Goal: Use online tool/utility: Utilize a website feature to perform a specific function

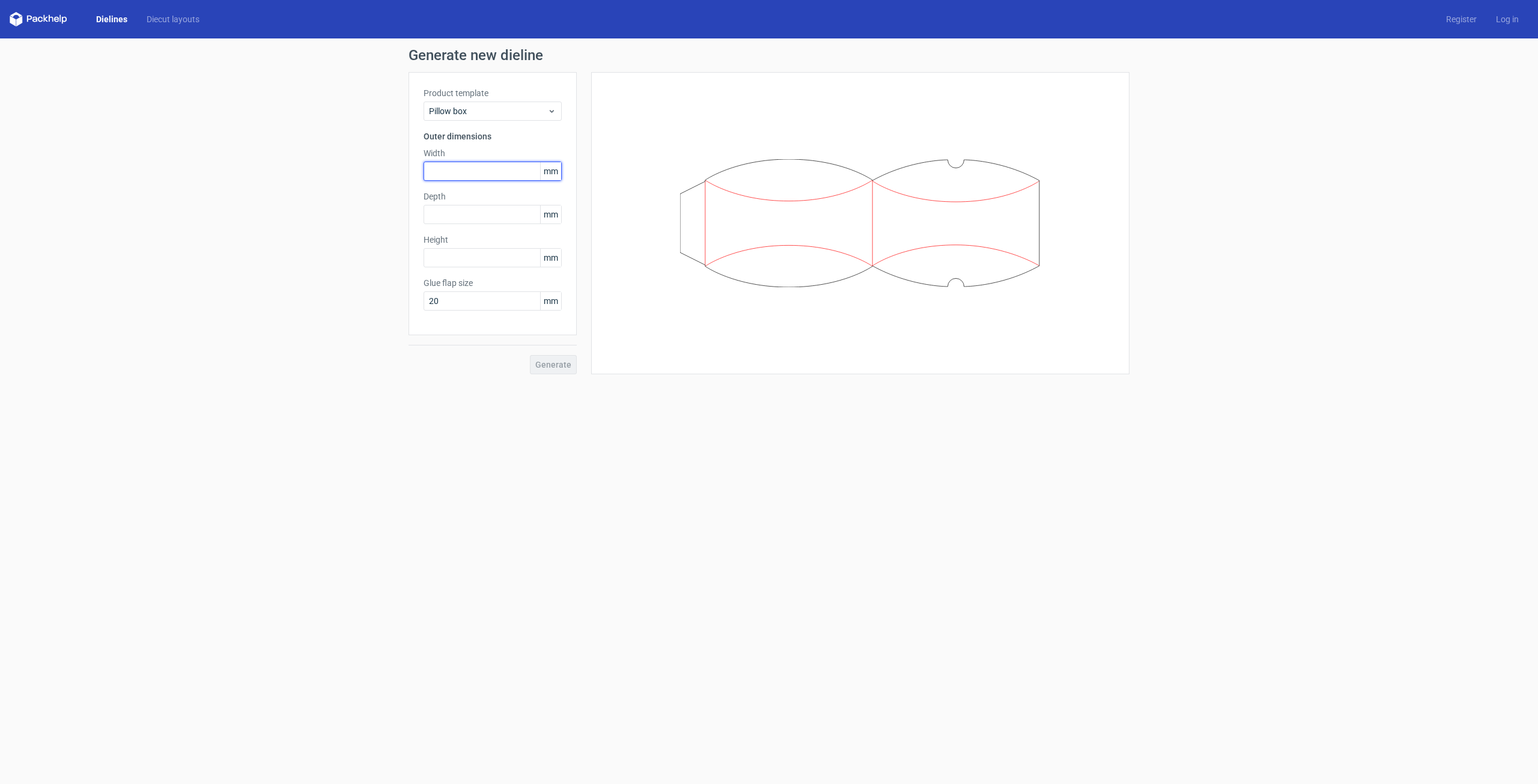
click at [493, 171] on input "text" at bounding box center [493, 171] width 138 height 19
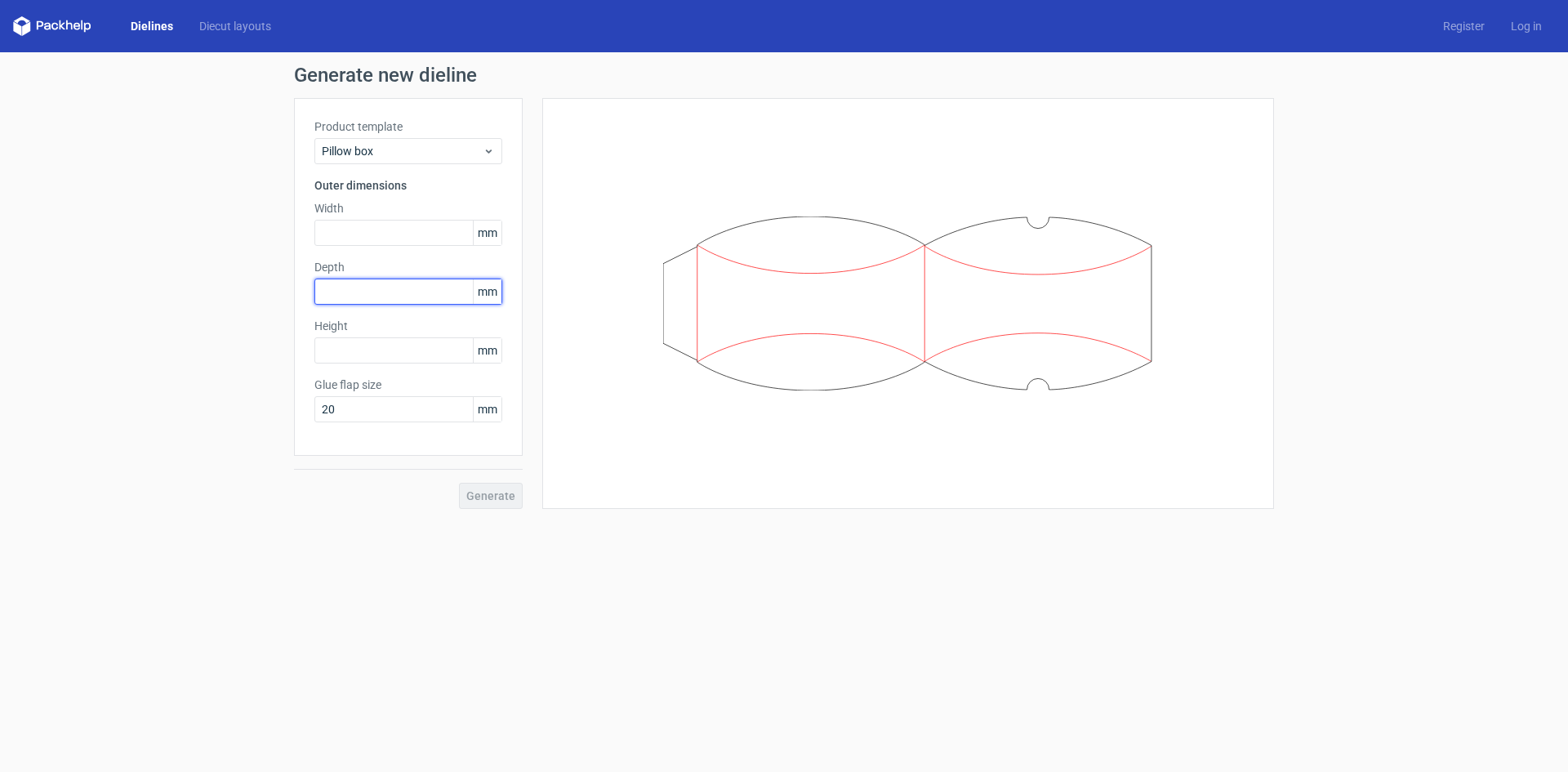
click at [445, 283] on input "text" at bounding box center [408, 292] width 188 height 26
type input "30"
click at [387, 239] on input "text" at bounding box center [408, 233] width 188 height 26
type input "230"
click at [442, 297] on input "30" at bounding box center [408, 292] width 188 height 26
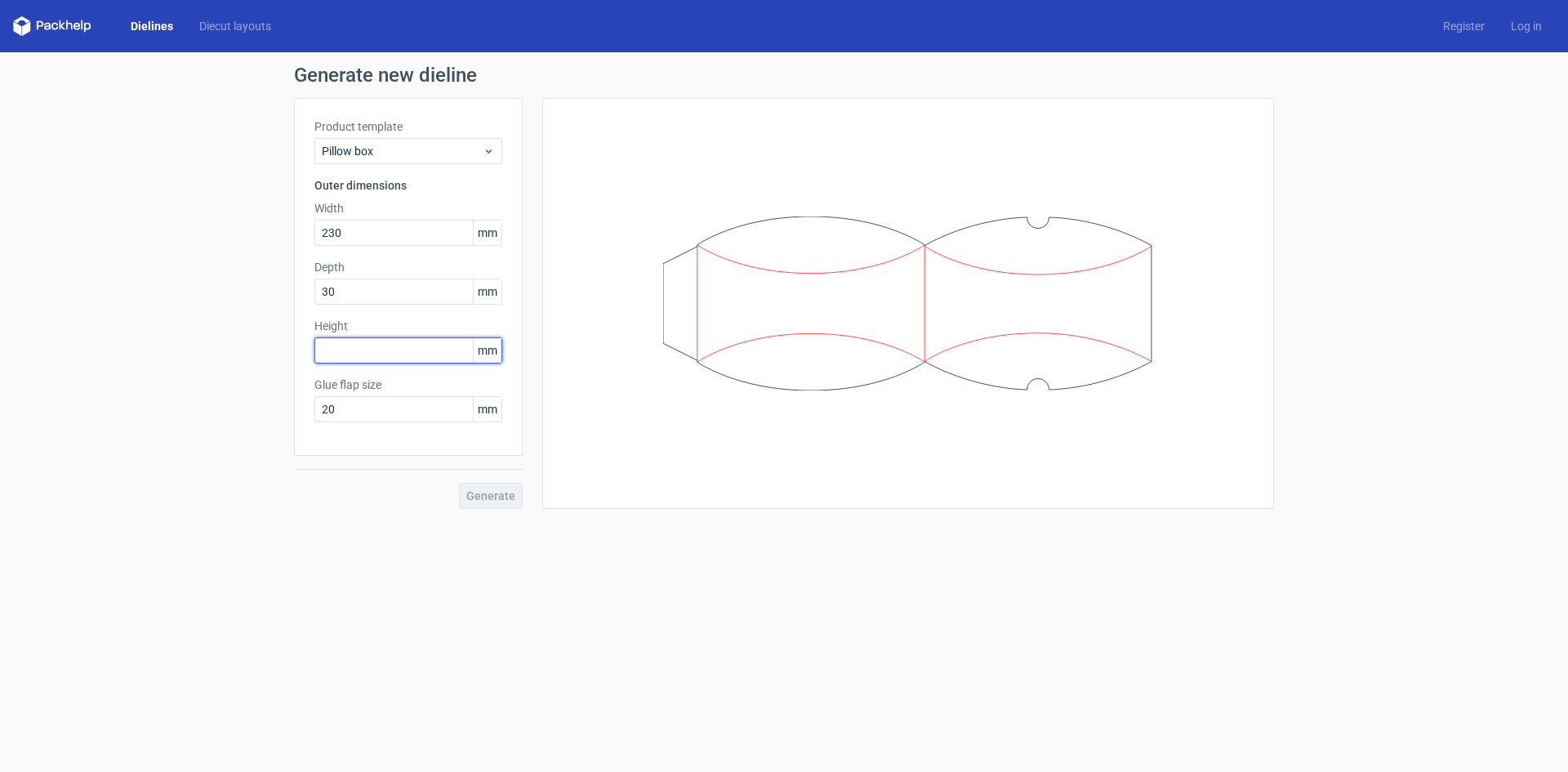
click at [441, 354] on input "text" at bounding box center [408, 350] width 188 height 26
type input "360"
click at [484, 490] on span "Generate" at bounding box center [491, 495] width 49 height 12
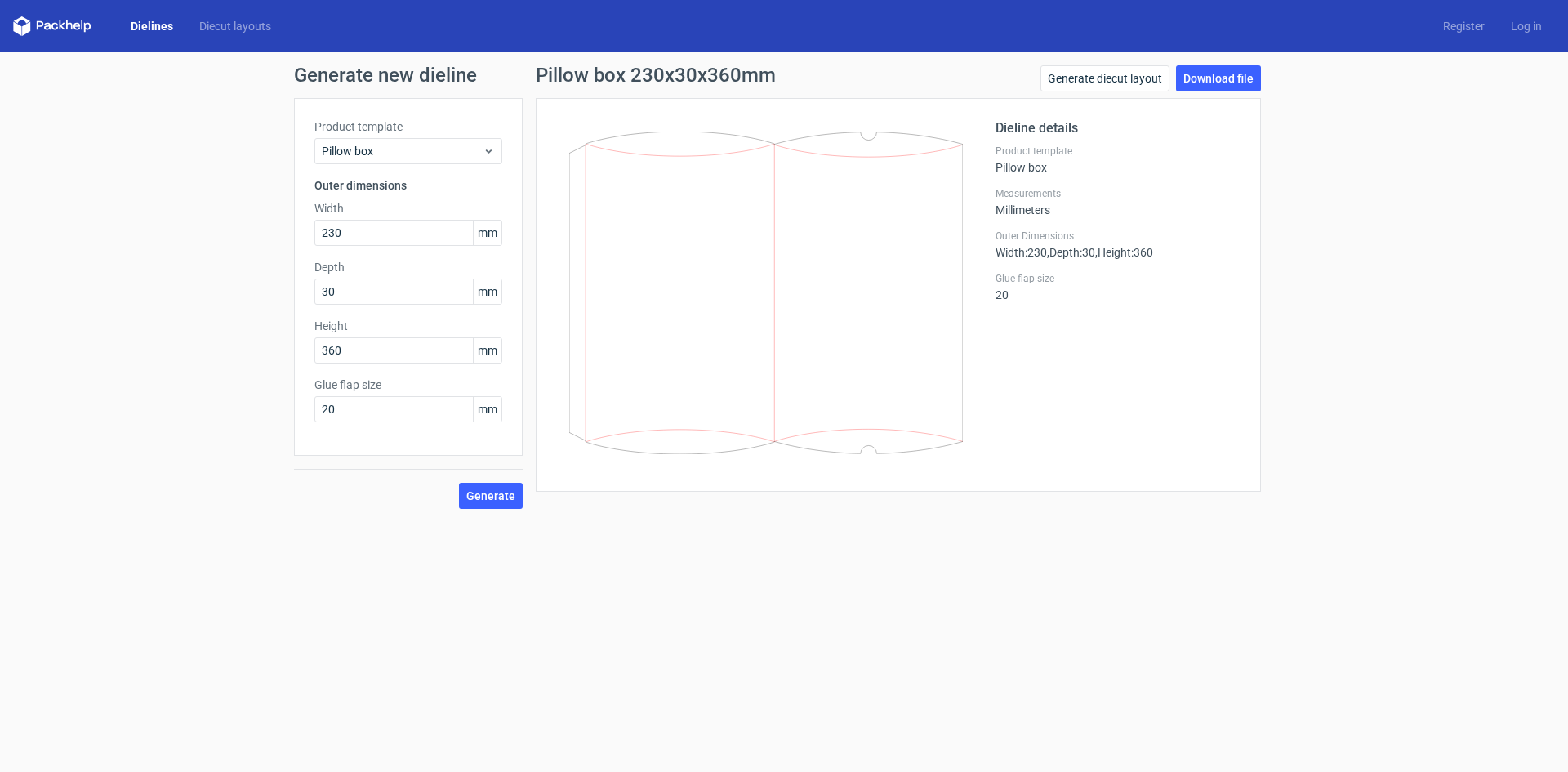
click at [869, 559] on form "Generate new dieline Product template Pillow box Outer dimensions Width 230 mm …" at bounding box center [784, 412] width 1568 height 719
